Goal: Task Accomplishment & Management: Use online tool/utility

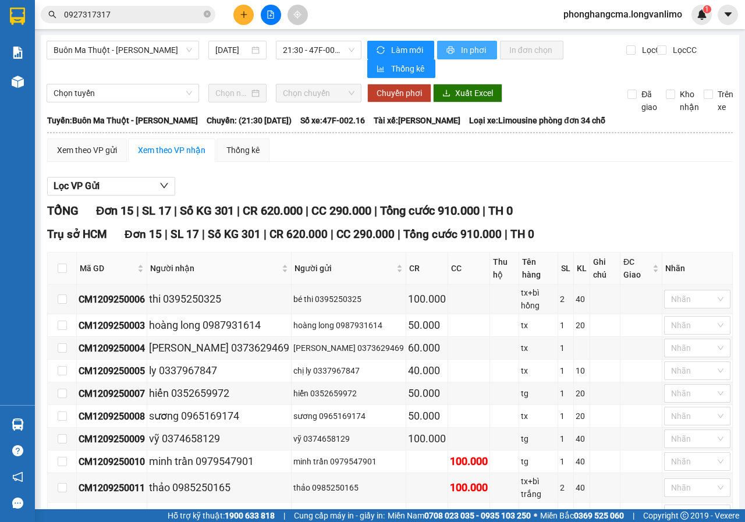
click at [472, 51] on span "In phơi" at bounding box center [474, 50] width 27 height 13
click at [162, 52] on span "Buôn Ma Thuột - [PERSON_NAME]" at bounding box center [123, 49] width 139 height 17
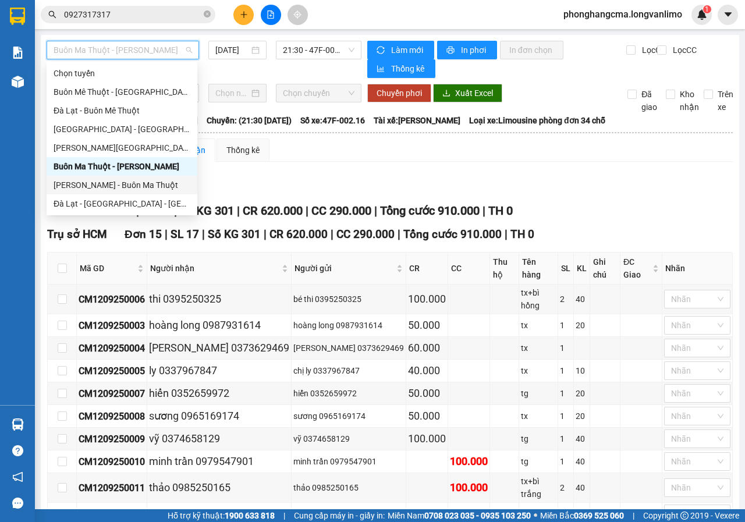
click at [104, 183] on div "[PERSON_NAME] - Buôn Ma Thuột" at bounding box center [122, 185] width 137 height 13
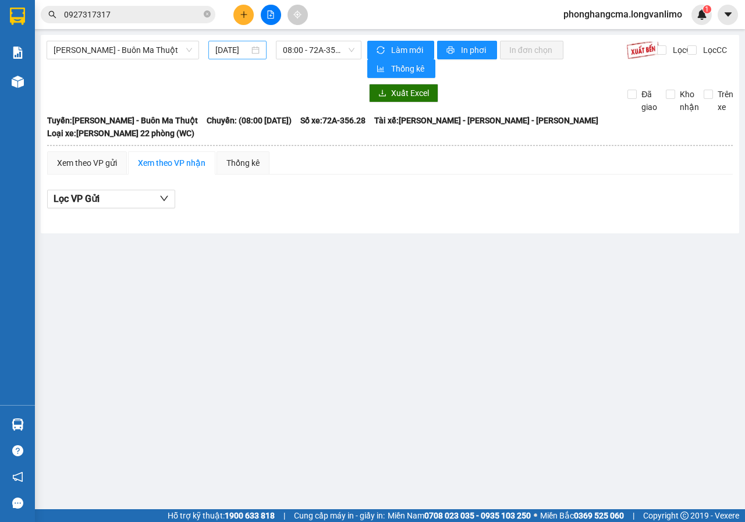
drag, startPoint x: 256, startPoint y: 46, endPoint x: 260, endPoint y: 75, distance: 28.8
click at [256, 47] on div "[DATE]" at bounding box center [237, 50] width 44 height 13
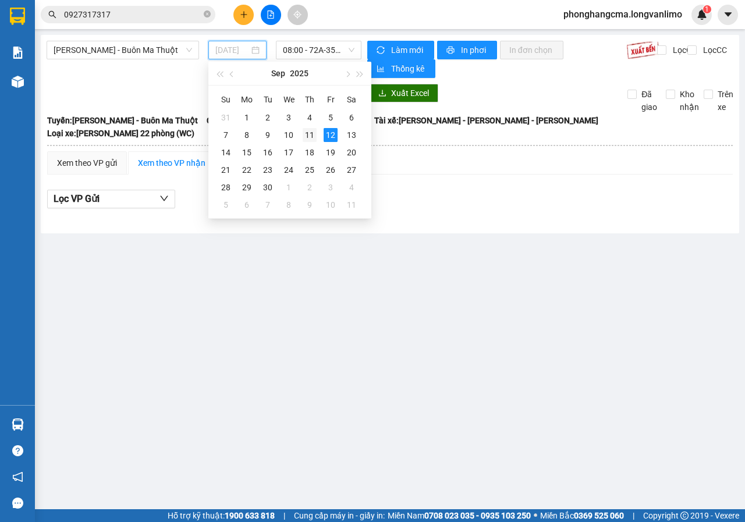
click at [310, 136] on div "11" at bounding box center [310, 135] width 14 height 14
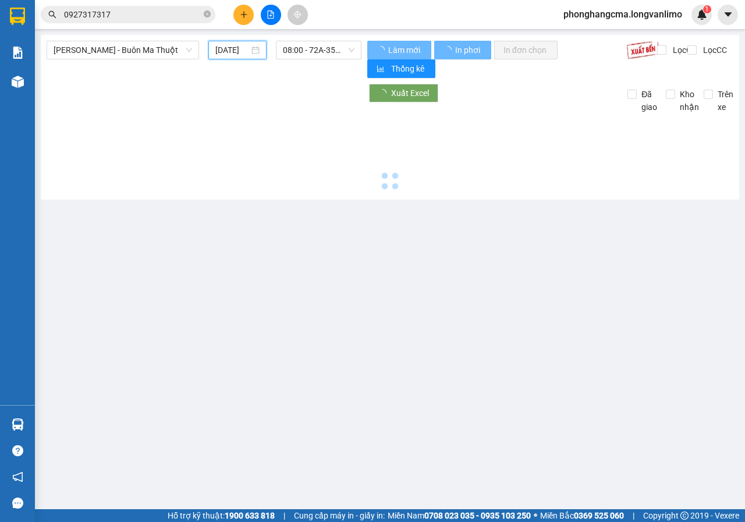
type input "[DATE]"
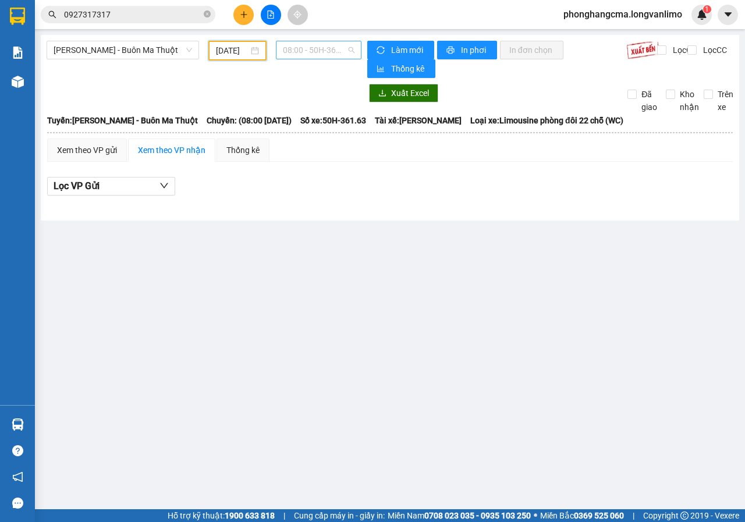
click at [323, 53] on span "08:00 - 50H-361.63" at bounding box center [318, 49] width 71 height 17
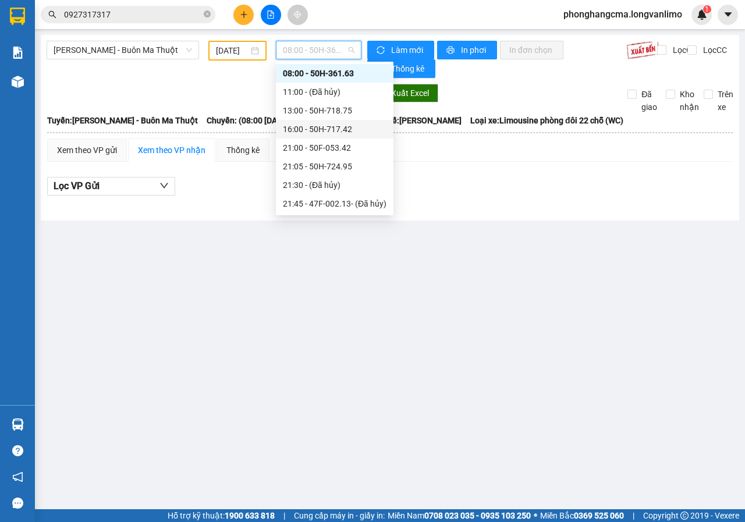
scroll to position [112, 0]
click at [315, 131] on div "22:00 - 47F-002.16" at bounding box center [335, 129] width 104 height 13
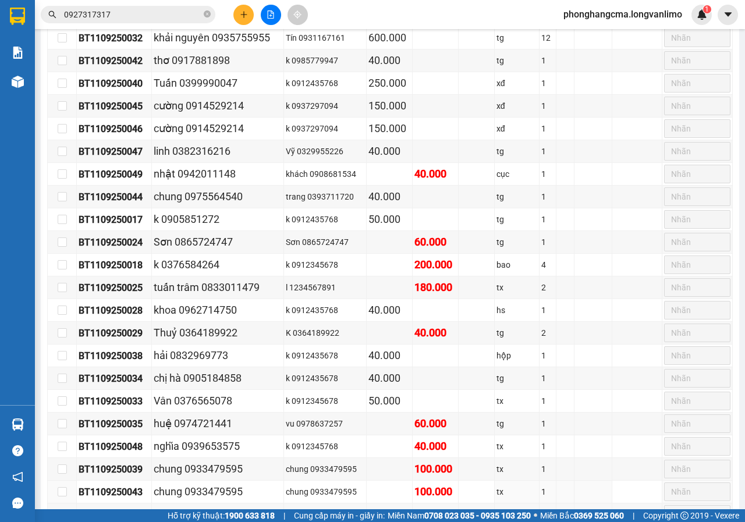
scroll to position [1000, 0]
